Goal: Use online tool/utility: Utilize a website feature to perform a specific function

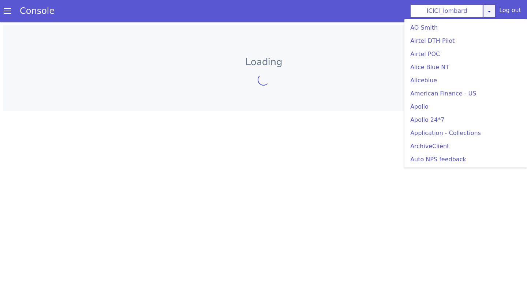
click at [488, 15] on div "ICICI_lombard AO Smith Airtel DTH Pilot Airtel POC Alice Blue NT Aliceblue Amer…" at bounding box center [452, 10] width 85 height 13
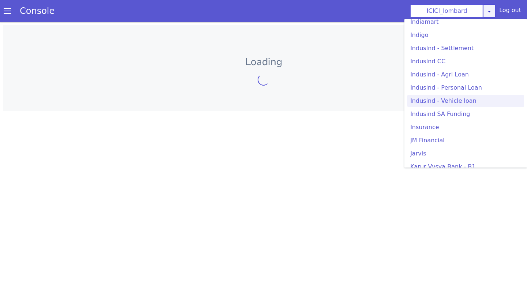
scroll to position [982, 0]
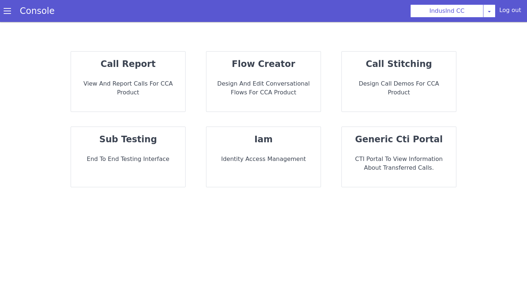
click at [136, 149] on div "sub testing End to End Testing Interface" at bounding box center [128, 157] width 114 height 60
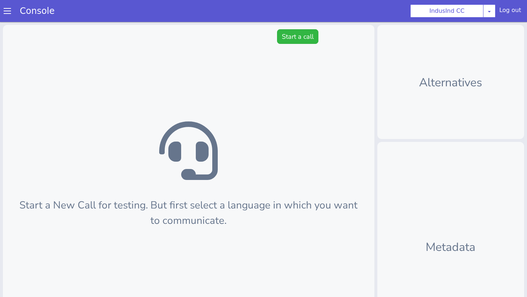
scroll to position [2, 0]
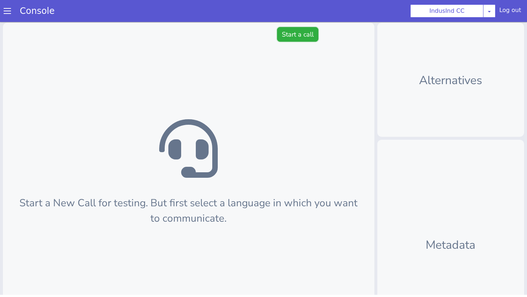
click at [290, 27] on button "Start a call" at bounding box center [297, 34] width 41 height 15
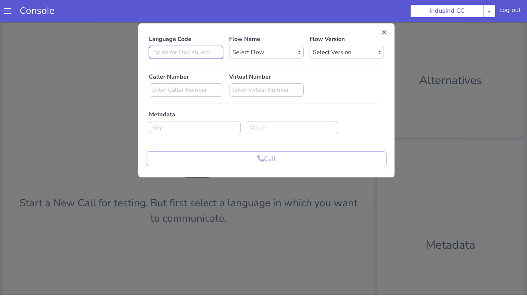
click at [177, 53] on input at bounding box center [186, 52] width 74 height 13
type input "en"
click at [253, 53] on select "Select Flow Indusind Complaint Indusind Credit Card Welcome Calling Indusind- O…" at bounding box center [266, 52] width 74 height 13
select select "6ac3535f-e35c-4749-942e-9efb8a640e87"
click at [229, 46] on select "Select Flow Indusind Complaint Indusind Credit Card Welcome Calling Indusind- O…" at bounding box center [266, 52] width 74 height 13
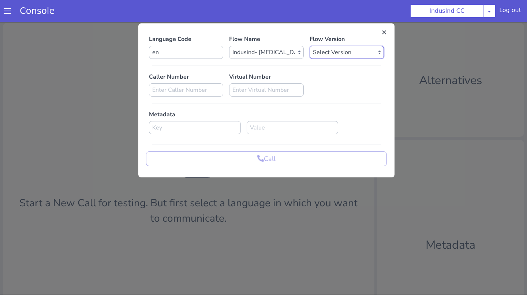
click at [337, 57] on select "Select Version 3.1.82 3.1.81 3.1.80 3.1.79 3.1.78 3.1.77 3.1.76 3.1.75 3.1.74 3…" at bounding box center [346, 52] width 74 height 13
select select "3.1.82"
click at [309, 46] on select "Select Version 3.1.82 3.1.81 3.1.80 3.1.79 3.1.78 3.1.77 3.1.76 3.1.75 3.1.74 3…" at bounding box center [346, 52] width 74 height 13
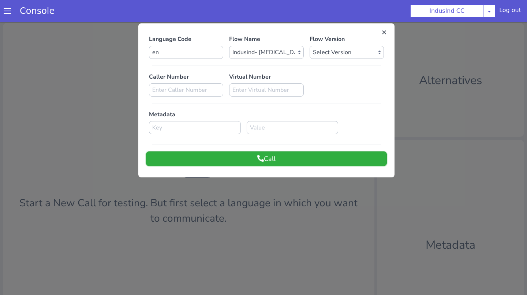
click at [256, 152] on button "Call" at bounding box center [266, 158] width 241 height 15
